Goal: Transaction & Acquisition: Purchase product/service

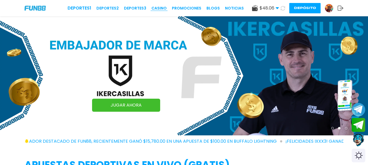
click at [161, 8] on link "CASINO" at bounding box center [158, 8] width 15 height 6
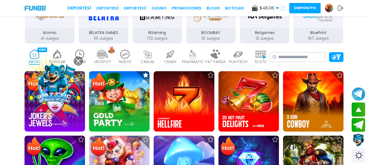
scroll to position [107, 0]
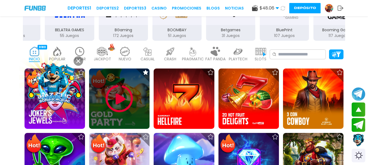
click at [119, 108] on img at bounding box center [119, 98] width 33 height 33
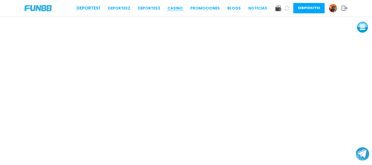
click at [177, 8] on link "CASINO" at bounding box center [174, 8] width 15 height 6
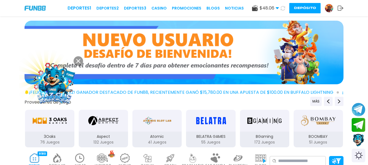
click at [75, 161] on img at bounding box center [79, 158] width 11 height 10
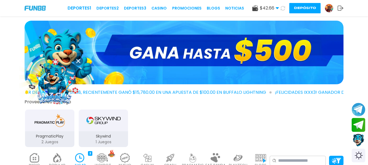
scroll to position [144, 0]
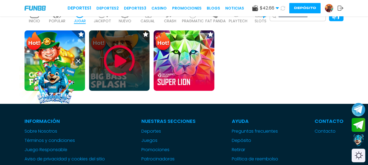
click at [106, 69] on img at bounding box center [119, 60] width 33 height 33
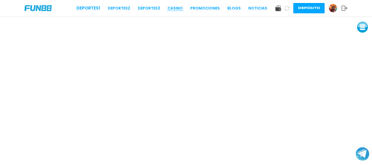
click at [171, 6] on link "CASINO" at bounding box center [174, 8] width 15 height 6
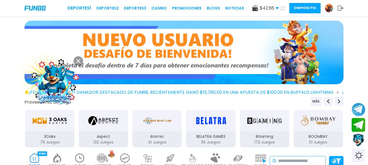
click at [312, 164] on input at bounding box center [300, 161] width 45 height 7
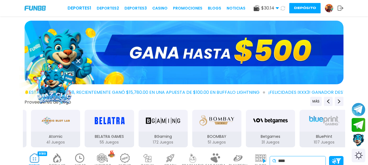
click at [312, 164] on input "****" at bounding box center [300, 161] width 45 height 7
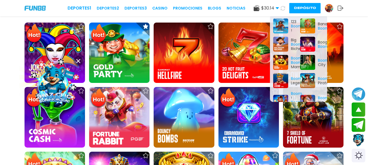
scroll to position [133, 0]
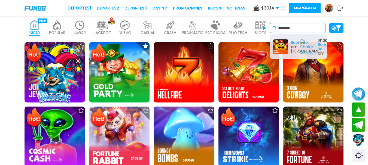
type input "*******"
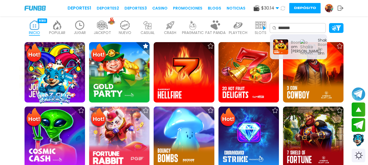
click at [82, 25] on img at bounding box center [79, 25] width 11 height 10
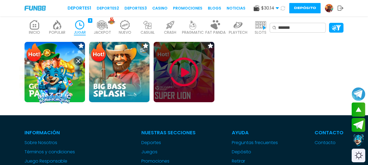
click at [180, 79] on img at bounding box center [183, 72] width 33 height 33
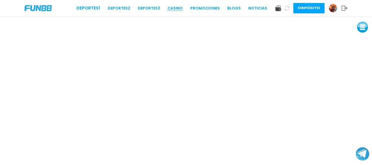
click at [178, 10] on link "CASINO" at bounding box center [174, 8] width 15 height 6
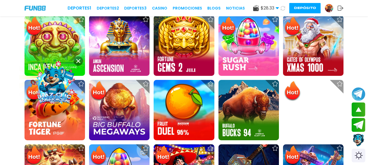
scroll to position [60, 0]
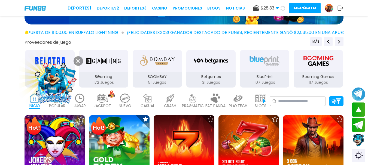
click at [257, 102] on img at bounding box center [260, 99] width 11 height 10
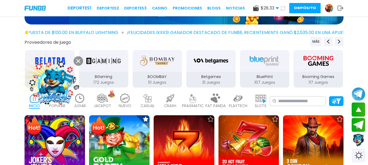
click at [257, 102] on img at bounding box center [260, 99] width 11 height 10
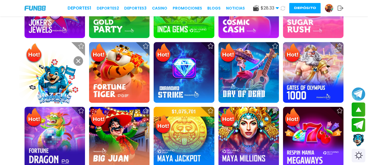
scroll to position [193, 0]
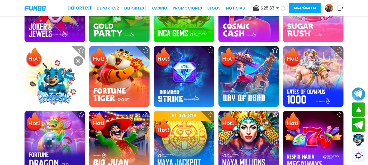
click at [77, 64] on button at bounding box center [78, 61] width 10 height 10
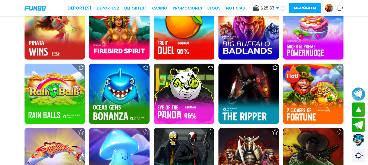
scroll to position [454, 0]
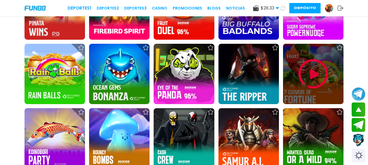
click at [318, 77] on img at bounding box center [313, 74] width 33 height 33
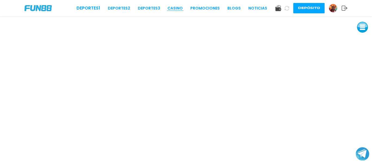
click at [175, 5] on link "CASINO" at bounding box center [174, 8] width 15 height 6
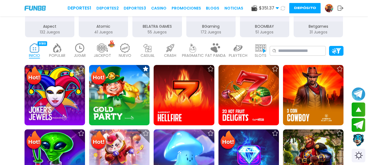
scroll to position [116, 0]
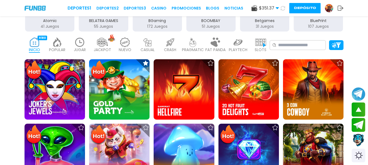
click at [258, 48] on p "SLOTS" at bounding box center [260, 50] width 12 height 6
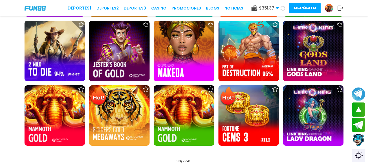
scroll to position [1211, 0]
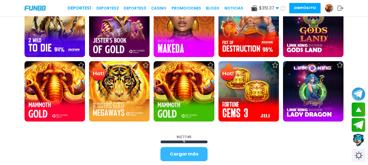
click at [192, 155] on button "Cargar más" at bounding box center [183, 154] width 47 height 14
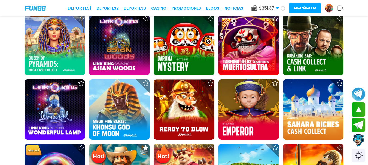
scroll to position [1342, 0]
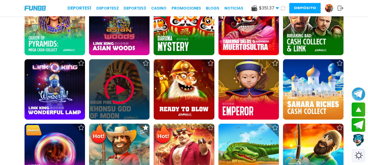
click at [119, 88] on img at bounding box center [119, 89] width 33 height 33
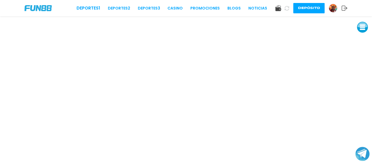
click at [367, 160] on button "Join telegram channel" at bounding box center [362, 154] width 14 height 15
click at [366, 162] on div at bounding box center [362, 155] width 14 height 16
click at [366, 161] on button "Join telegram channel" at bounding box center [362, 154] width 14 height 15
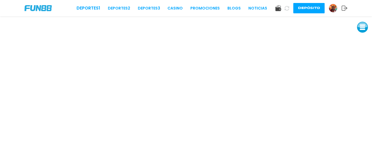
click at [335, 10] on img at bounding box center [333, 8] width 8 height 8
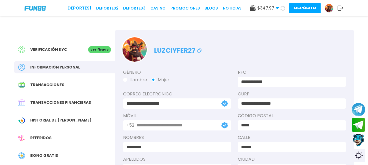
click at [270, 5] on span "$ 347.97" at bounding box center [267, 8] width 21 height 7
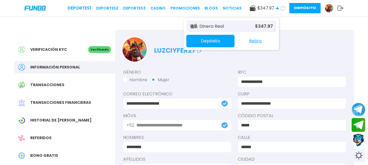
click at [252, 43] on button "Retiro" at bounding box center [255, 40] width 42 height 11
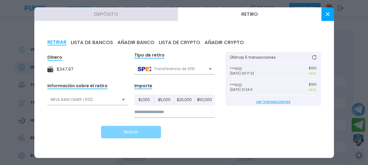
click at [186, 115] on input at bounding box center [174, 112] width 80 height 11
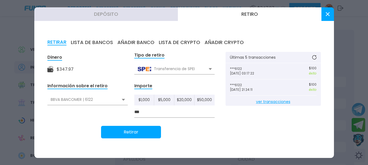
type input "***"
click button "Retirar" at bounding box center [131, 132] width 60 height 13
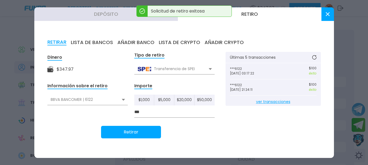
click at [321, 16] on button at bounding box center [327, 14] width 13 height 14
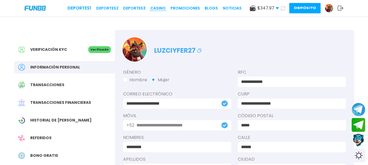
click at [158, 7] on link "CASINO" at bounding box center [157, 8] width 15 height 6
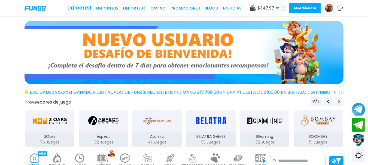
click at [258, 153] on img at bounding box center [260, 158] width 11 height 10
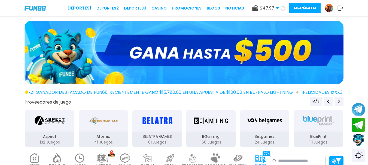
scroll to position [144, 0]
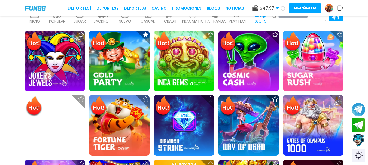
click at [98, 16] on div "Deportes 1 Deportes 2 Deportes 3 CASINO Promociones BLOGS NOTICIAS $ 47.97 Dine…" at bounding box center [184, 8] width 368 height 16
click at [98, 19] on p "JACKPOT" at bounding box center [102, 22] width 17 height 6
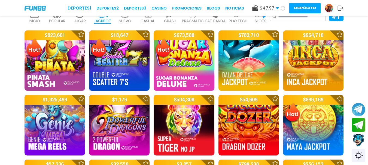
click at [33, 17] on img at bounding box center [34, 14] width 11 height 10
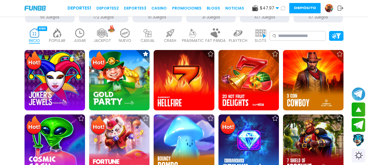
scroll to position [119, 0]
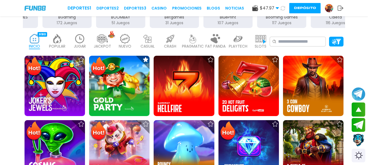
click at [56, 50] on div "POPULAR 40" at bounding box center [57, 42] width 20 height 22
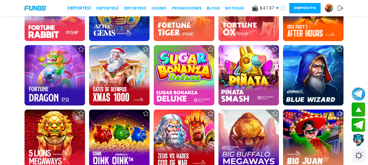
scroll to position [307, 0]
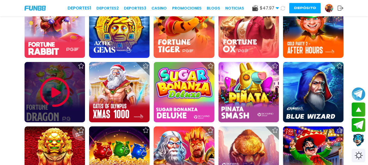
click at [47, 90] on img at bounding box center [54, 92] width 33 height 33
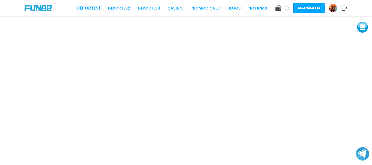
click at [173, 8] on link "CASINO" at bounding box center [174, 8] width 15 height 6
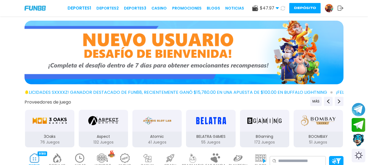
scroll to position [144, 0]
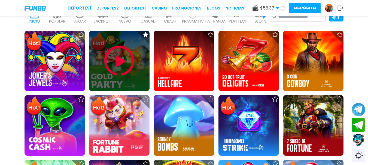
click at [116, 65] on img at bounding box center [119, 61] width 33 height 33
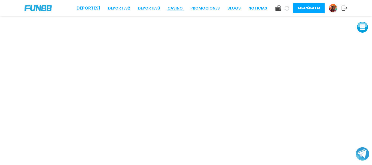
click at [179, 6] on link "CASINO" at bounding box center [174, 8] width 15 height 6
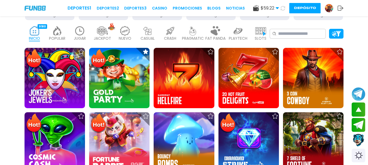
scroll to position [133, 0]
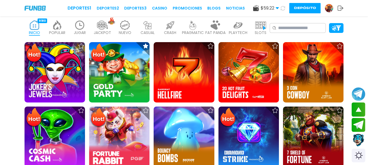
click at [107, 17] on div "JACKPOT 133" at bounding box center [102, 28] width 20 height 22
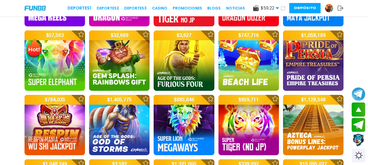
scroll to position [276, 0]
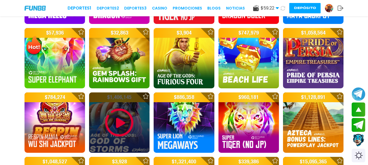
click at [121, 117] on img at bounding box center [119, 122] width 33 height 33
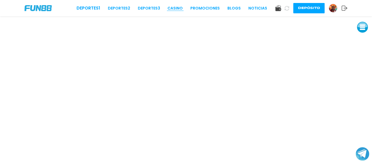
click at [174, 9] on link "CASINO" at bounding box center [174, 8] width 15 height 6
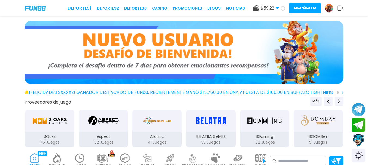
click at [84, 161] on img at bounding box center [79, 158] width 11 height 10
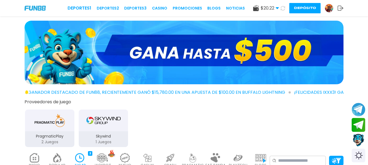
scroll to position [144, 0]
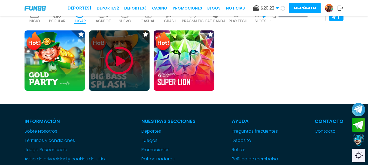
click at [113, 68] on img at bounding box center [119, 60] width 33 height 33
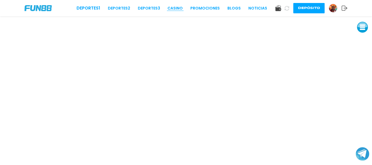
click at [177, 10] on link "CASINO" at bounding box center [174, 8] width 15 height 6
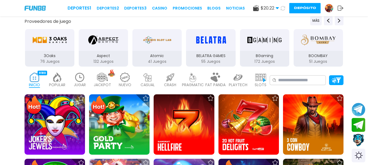
scroll to position [144, 0]
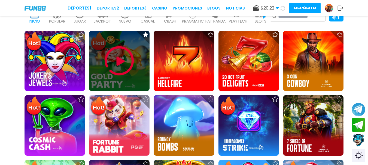
click at [112, 64] on img at bounding box center [119, 61] width 33 height 33
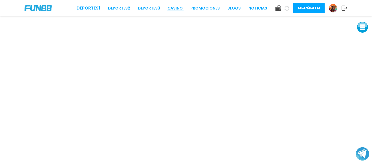
click at [177, 8] on link "CASINO" at bounding box center [174, 8] width 15 height 6
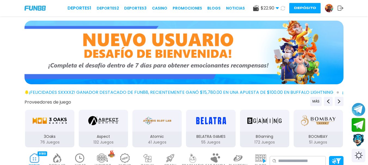
drag, startPoint x: 366, startPoint y: 52, endPoint x: 371, endPoint y: 55, distance: 6.2
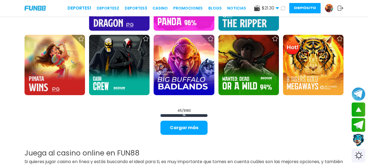
scroll to position [691, 0]
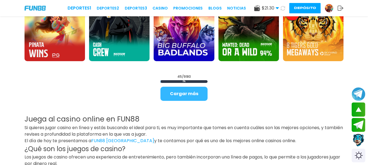
click at [177, 93] on button "Cargar más" at bounding box center [183, 94] width 47 height 14
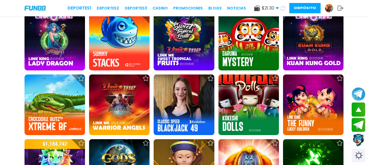
scroll to position [1045, 0]
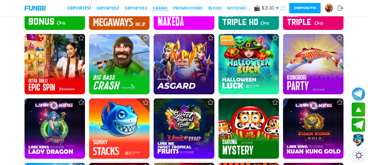
click at [165, 8] on link "CASINO" at bounding box center [159, 8] width 15 height 6
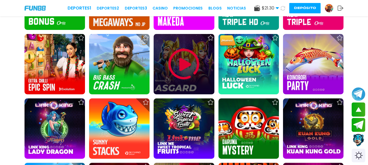
click at [183, 64] on img at bounding box center [183, 64] width 33 height 33
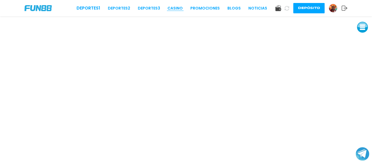
click at [172, 5] on link "CASINO" at bounding box center [174, 8] width 15 height 6
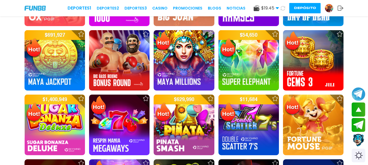
scroll to position [448, 0]
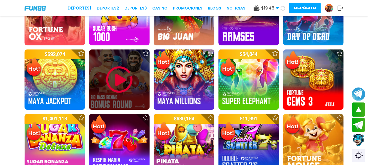
click at [118, 74] on img at bounding box center [119, 79] width 33 height 33
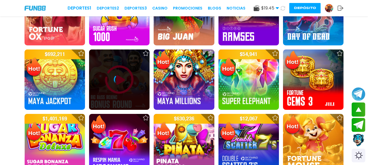
click at [118, 74] on div at bounding box center [119, 80] width 60 height 60
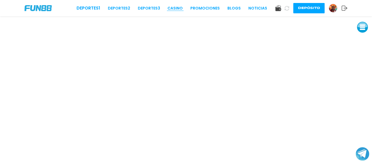
click at [181, 9] on link "CASINO" at bounding box center [174, 8] width 15 height 6
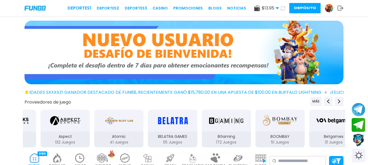
click at [70, 157] on div "JUGAR 3" at bounding box center [80, 161] width 20 height 22
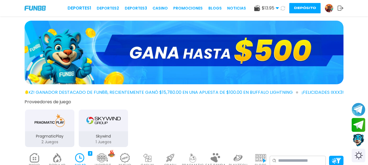
click at [75, 157] on img at bounding box center [79, 158] width 11 height 10
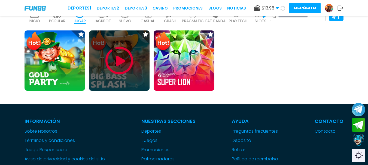
click at [115, 70] on img at bounding box center [119, 60] width 33 height 33
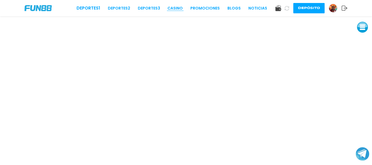
click at [181, 10] on link "CASINO" at bounding box center [174, 8] width 15 height 6
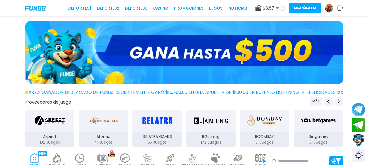
click at [276, 97] on div "Proveedores de juego MÁS" at bounding box center [184, 101] width 322 height 9
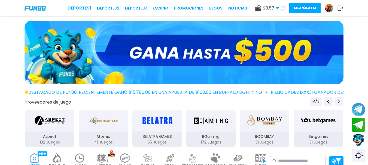
click at [79, 159] on img at bounding box center [79, 158] width 11 height 10
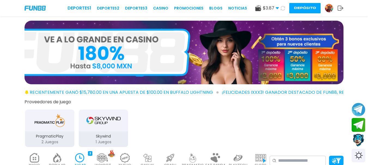
scroll to position [144, 0]
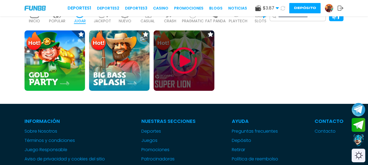
click at [193, 67] on img at bounding box center [183, 60] width 33 height 33
